Goal: Contribute content: Share content

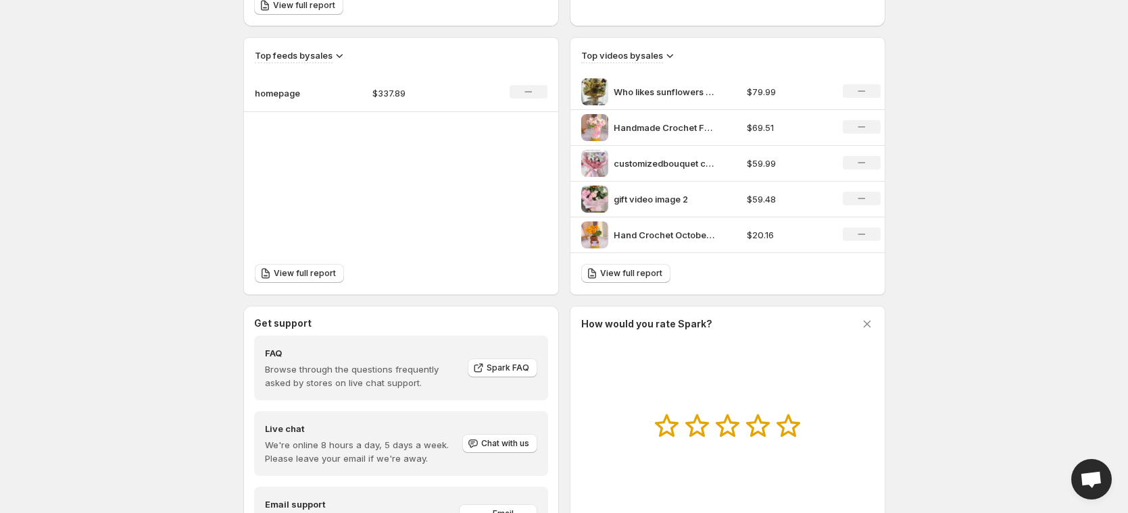
scroll to position [500, 0]
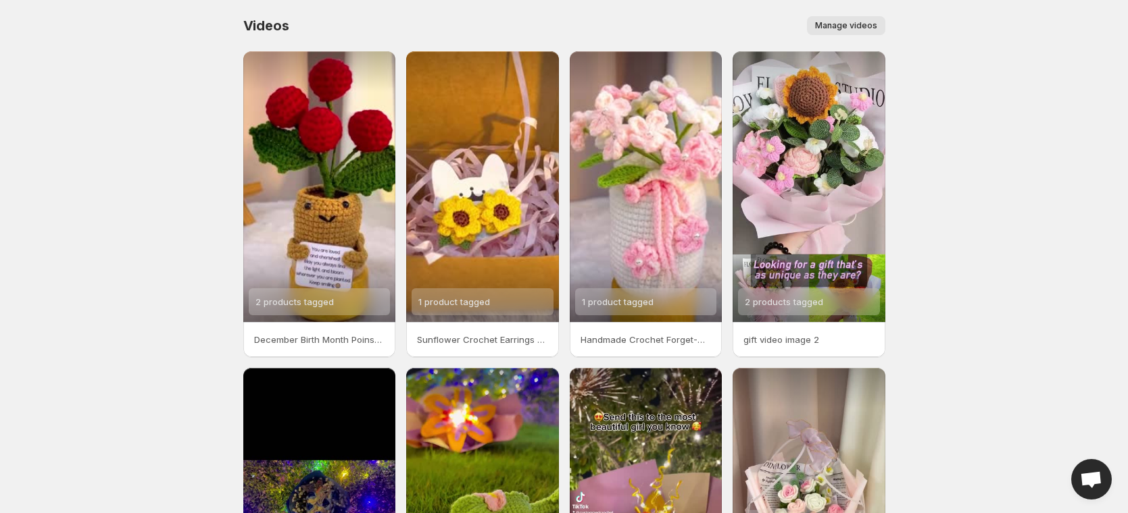
click at [865, 23] on span "Manage videos" at bounding box center [846, 25] width 62 height 11
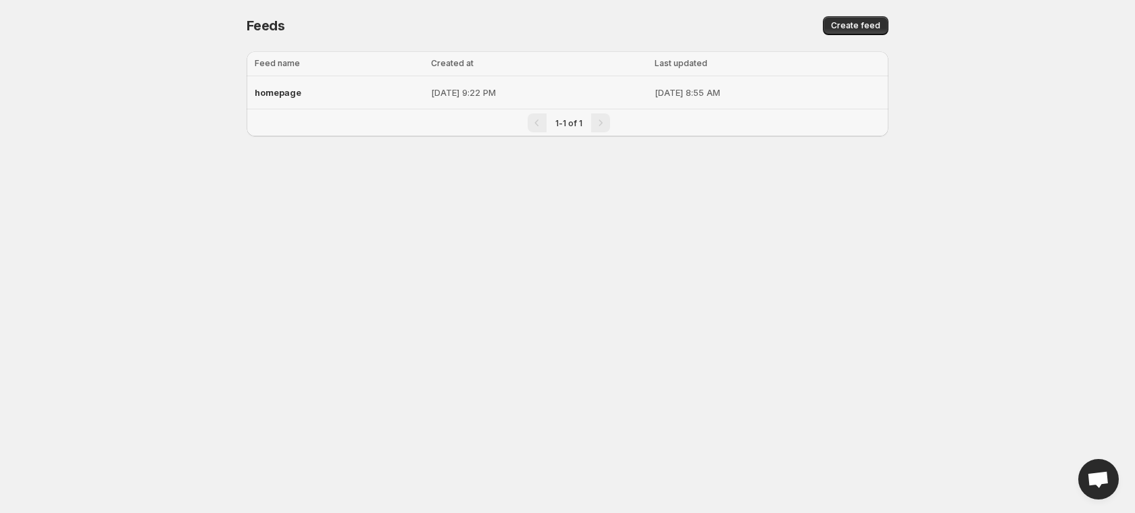
click at [665, 90] on p "[DATE] 8:55 AM" at bounding box center [768, 93] width 226 height 14
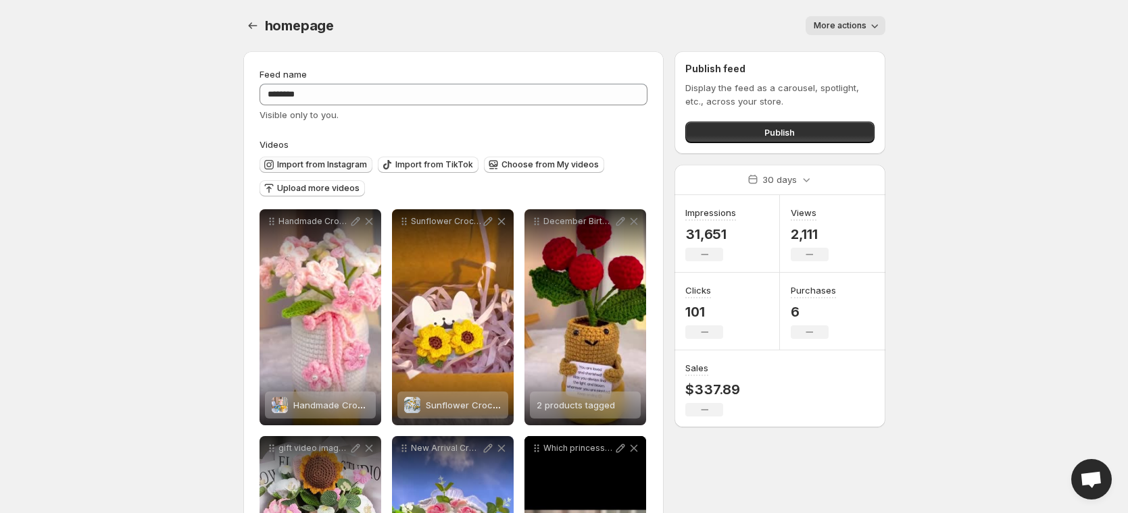
click at [321, 168] on span "Import from Instagram" at bounding box center [322, 164] width 90 height 11
click at [458, 166] on span "Import from TikTok" at bounding box center [434, 164] width 78 height 11
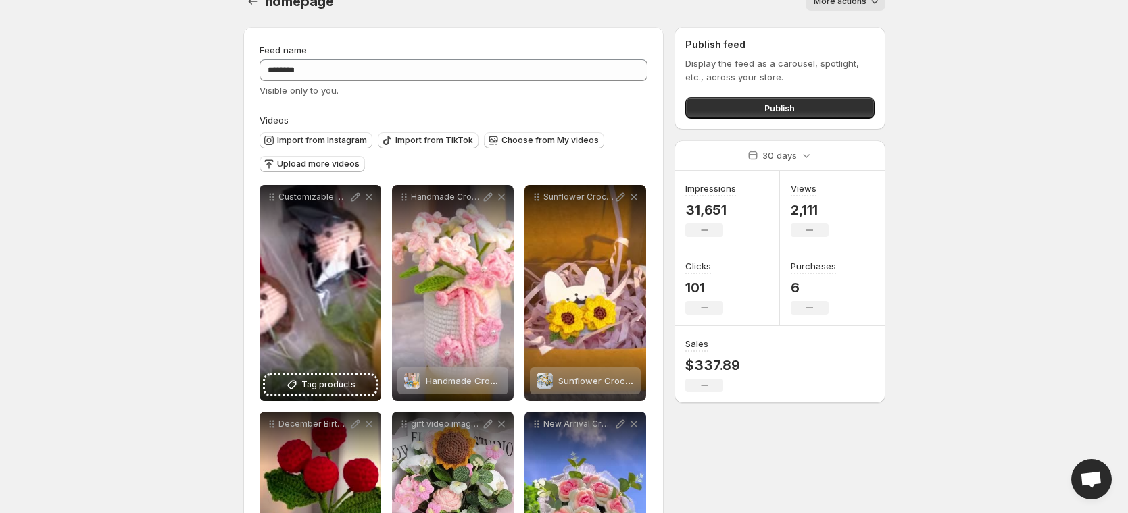
scroll to position [26, 0]
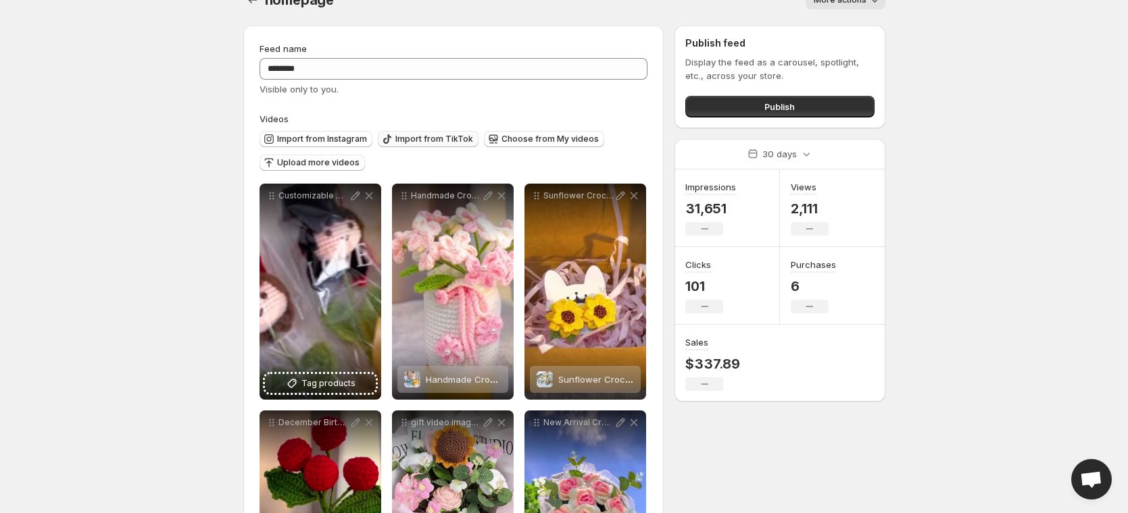
click at [432, 139] on span "Import from TikTok" at bounding box center [434, 139] width 78 height 11
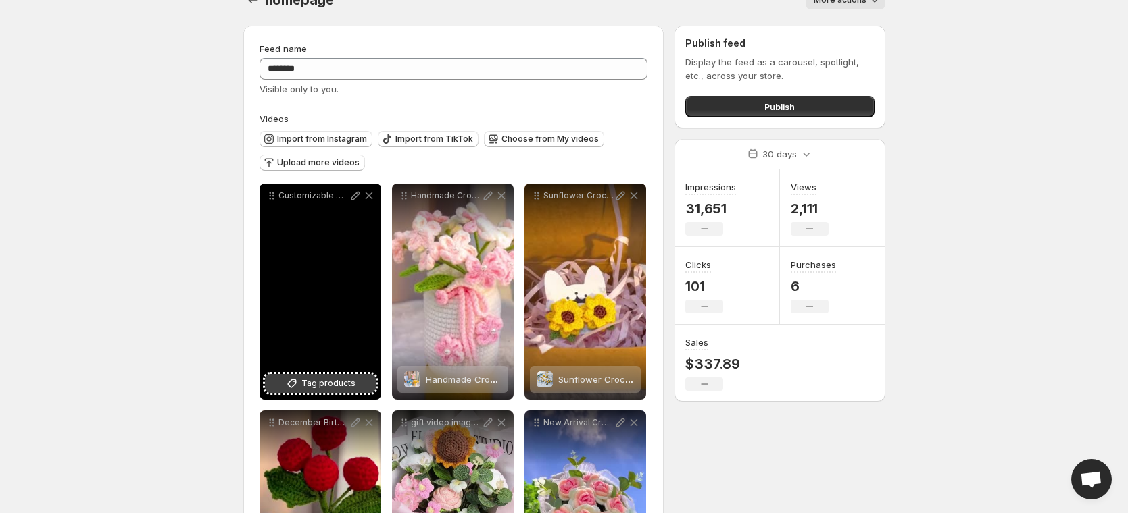
click at [324, 387] on span "Tag products" at bounding box center [328, 384] width 54 height 14
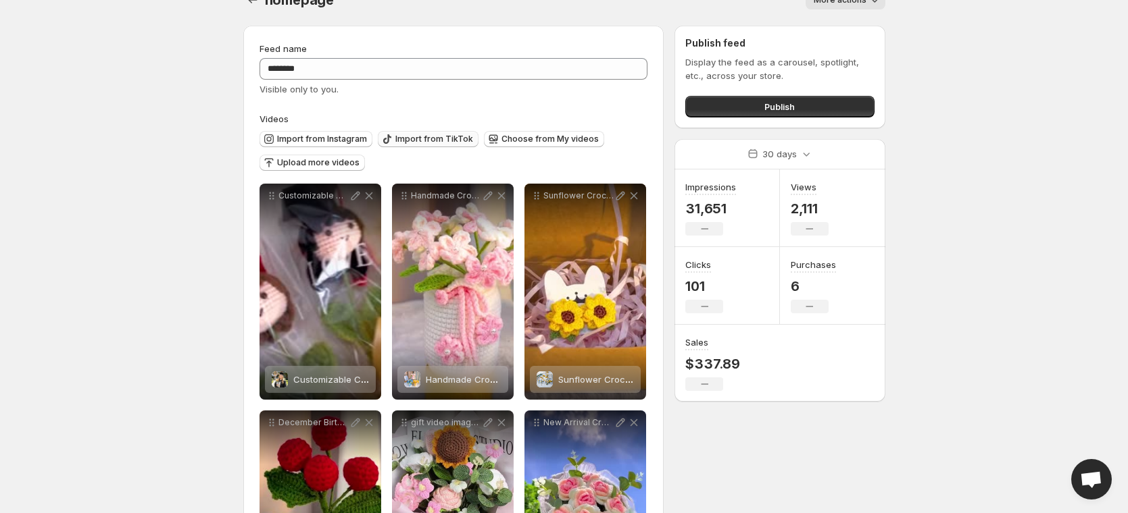
click at [439, 140] on span "Import from TikTok" at bounding box center [434, 139] width 78 height 11
click at [416, 134] on span "Import from TikTok" at bounding box center [434, 139] width 78 height 11
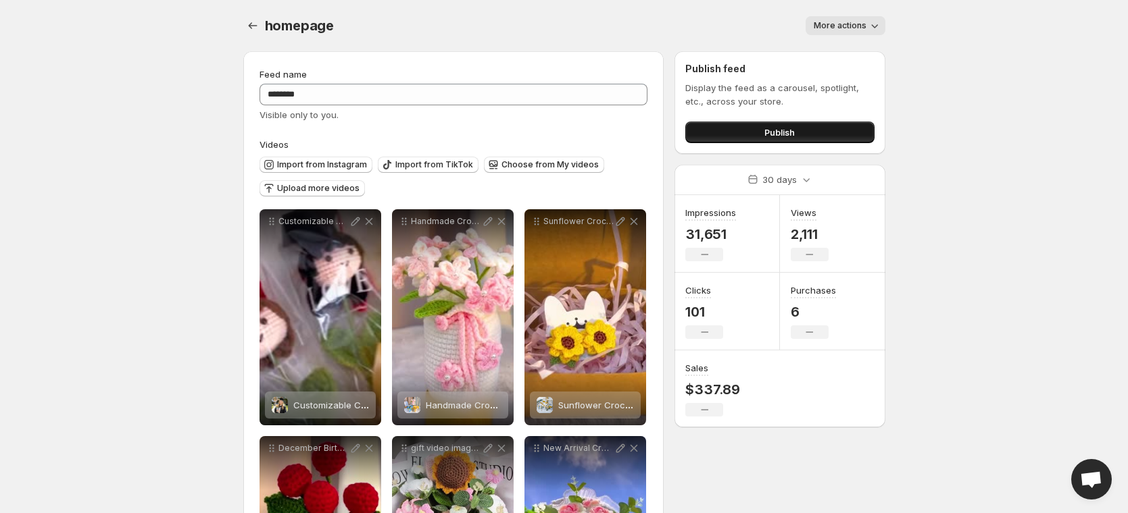
click at [769, 138] on span "Publish" at bounding box center [779, 133] width 30 height 14
click at [334, 164] on span "Import from Instagram" at bounding box center [322, 164] width 90 height 11
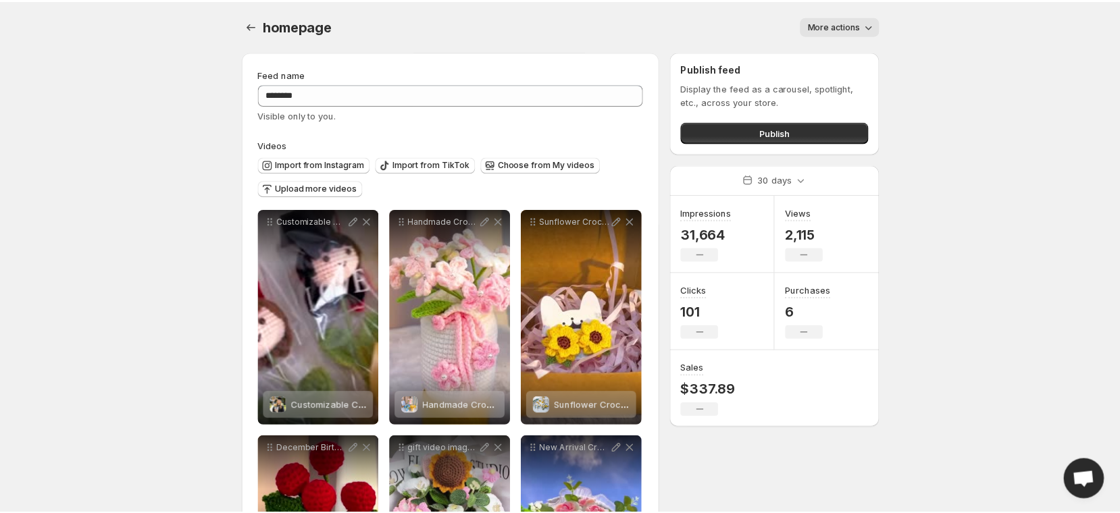
scroll to position [9, 0]
